Goal: Find specific page/section: Find specific page/section

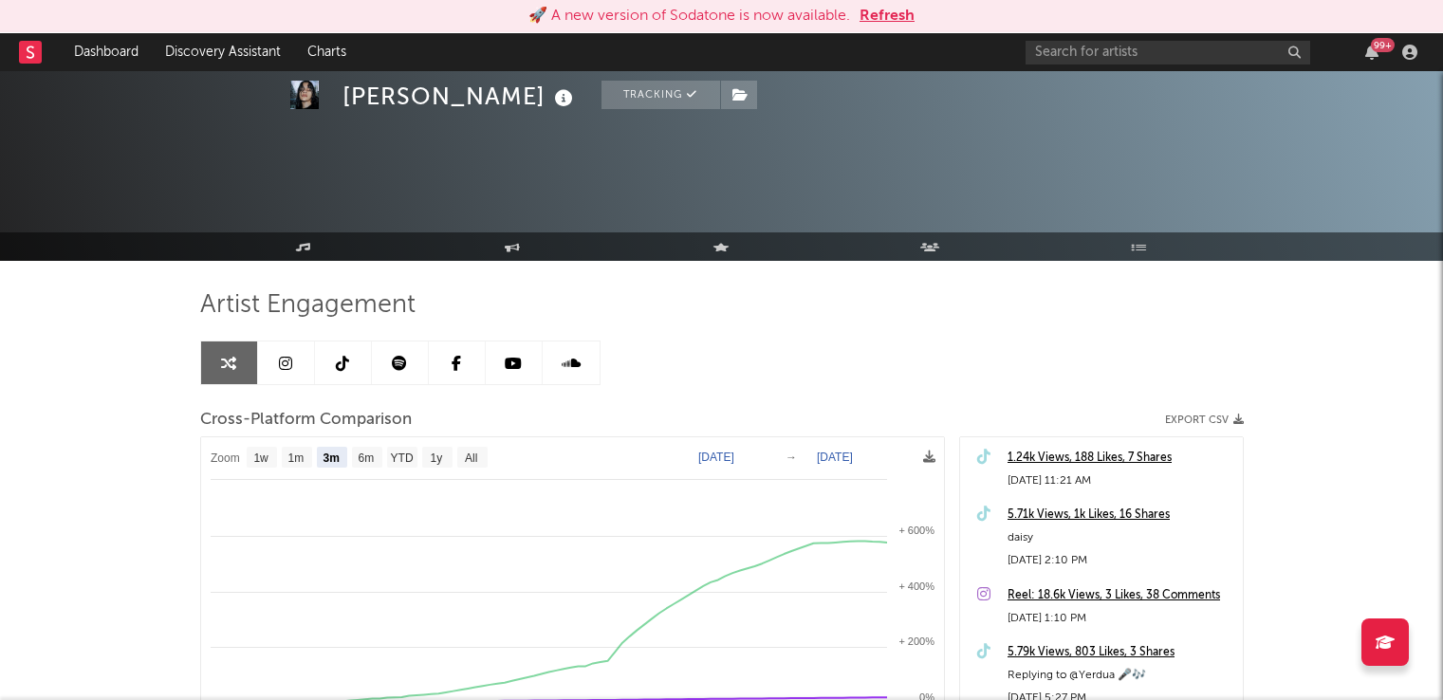
select select "3m"
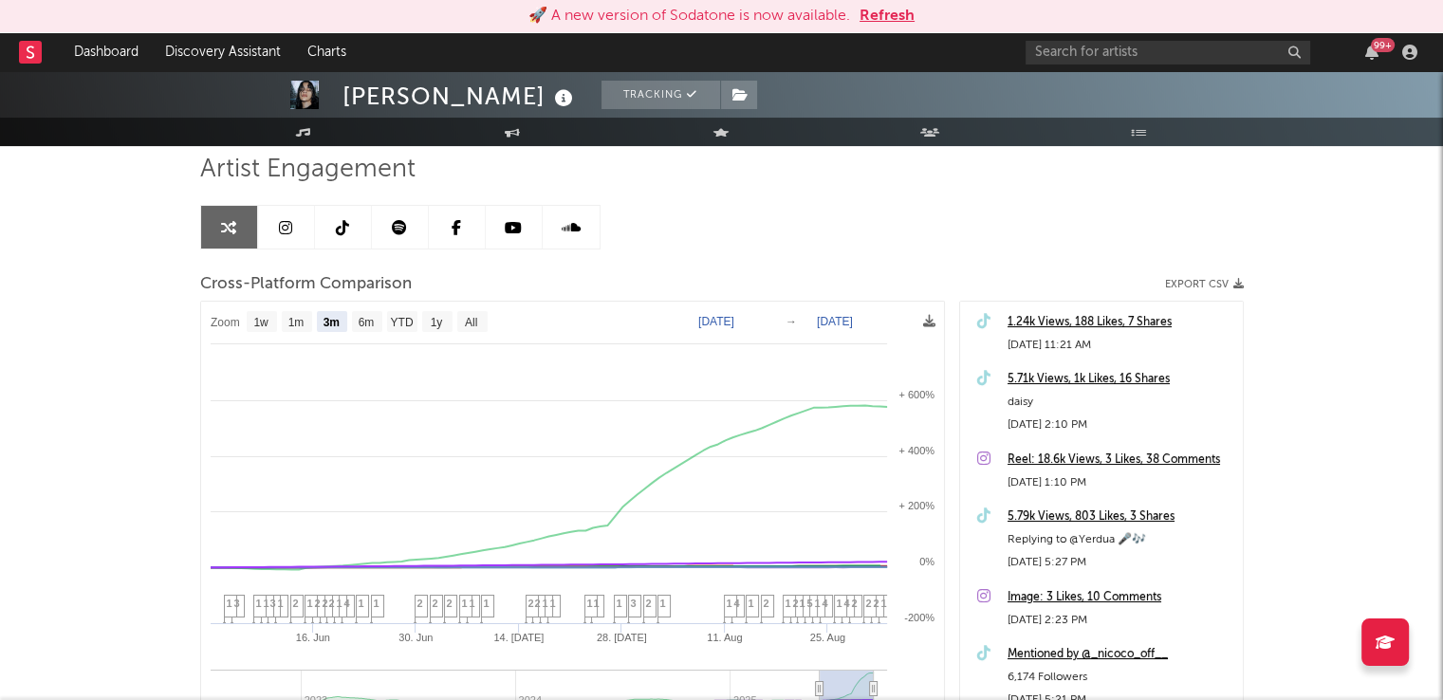
click at [118, 63] on link "Dashboard" at bounding box center [106, 52] width 91 height 38
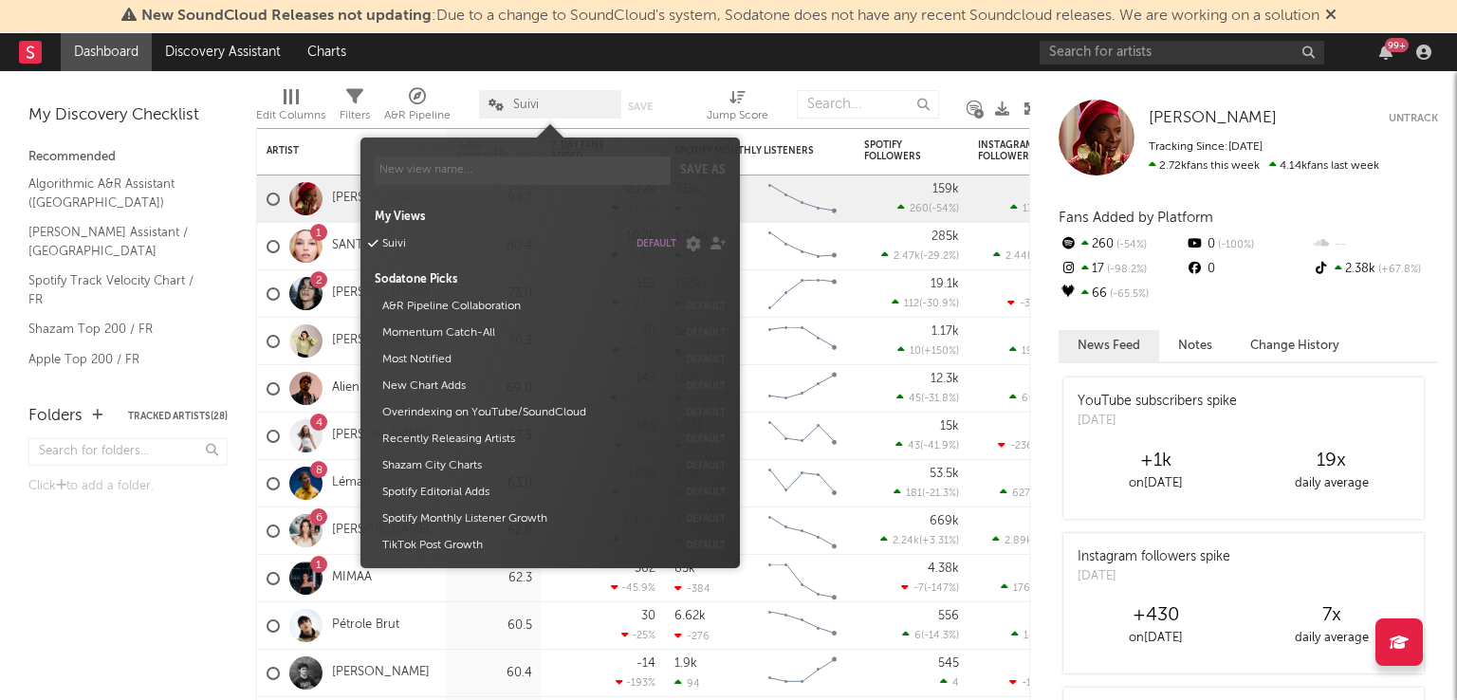
click at [534, 95] on span "Suivi" at bounding box center [550, 104] width 142 height 28
click at [397, 236] on button "Suivi" at bounding box center [501, 244] width 251 height 27
